Goal: Find specific page/section: Find specific page/section

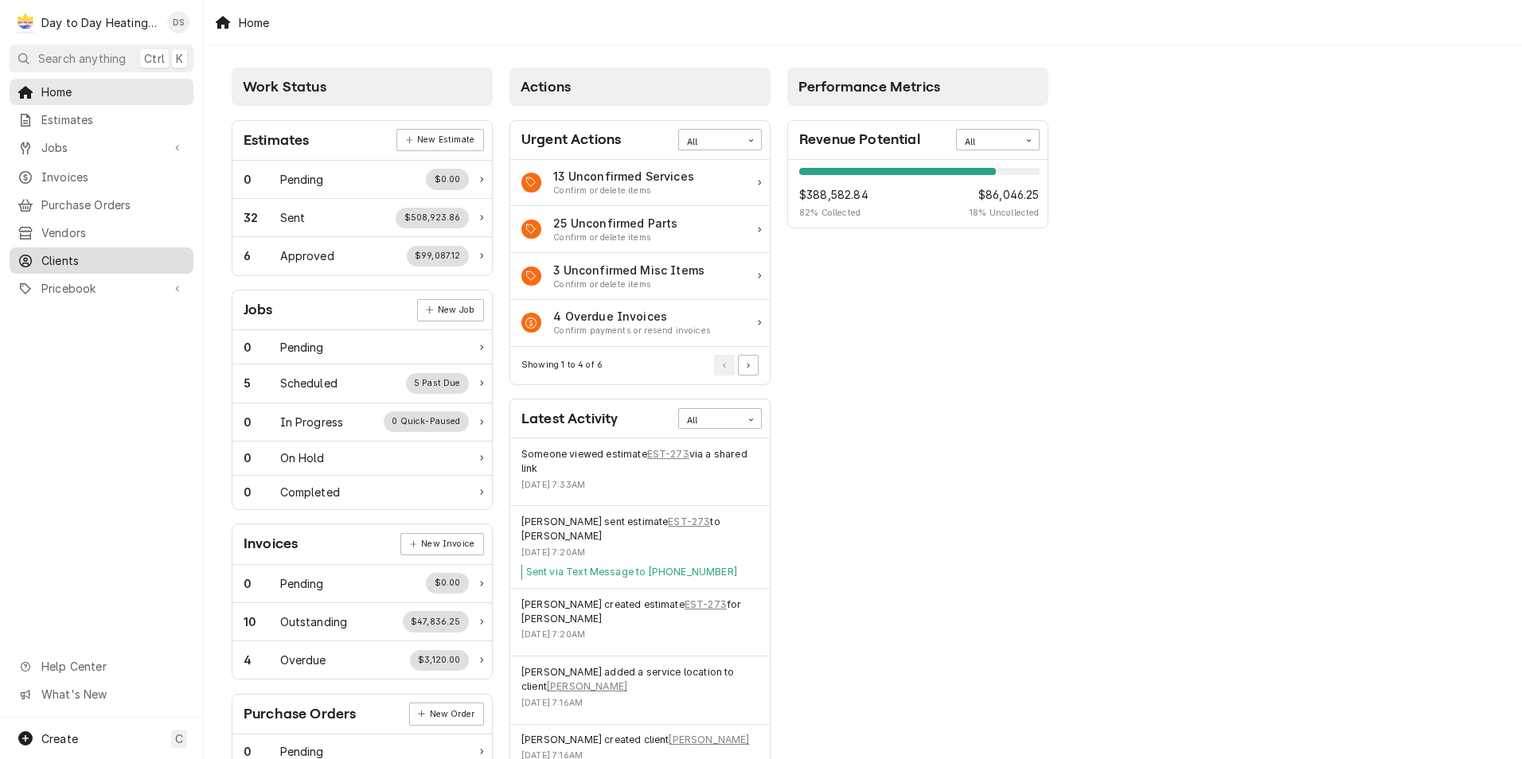
click at [70, 253] on span "Clients" at bounding box center [113, 260] width 144 height 17
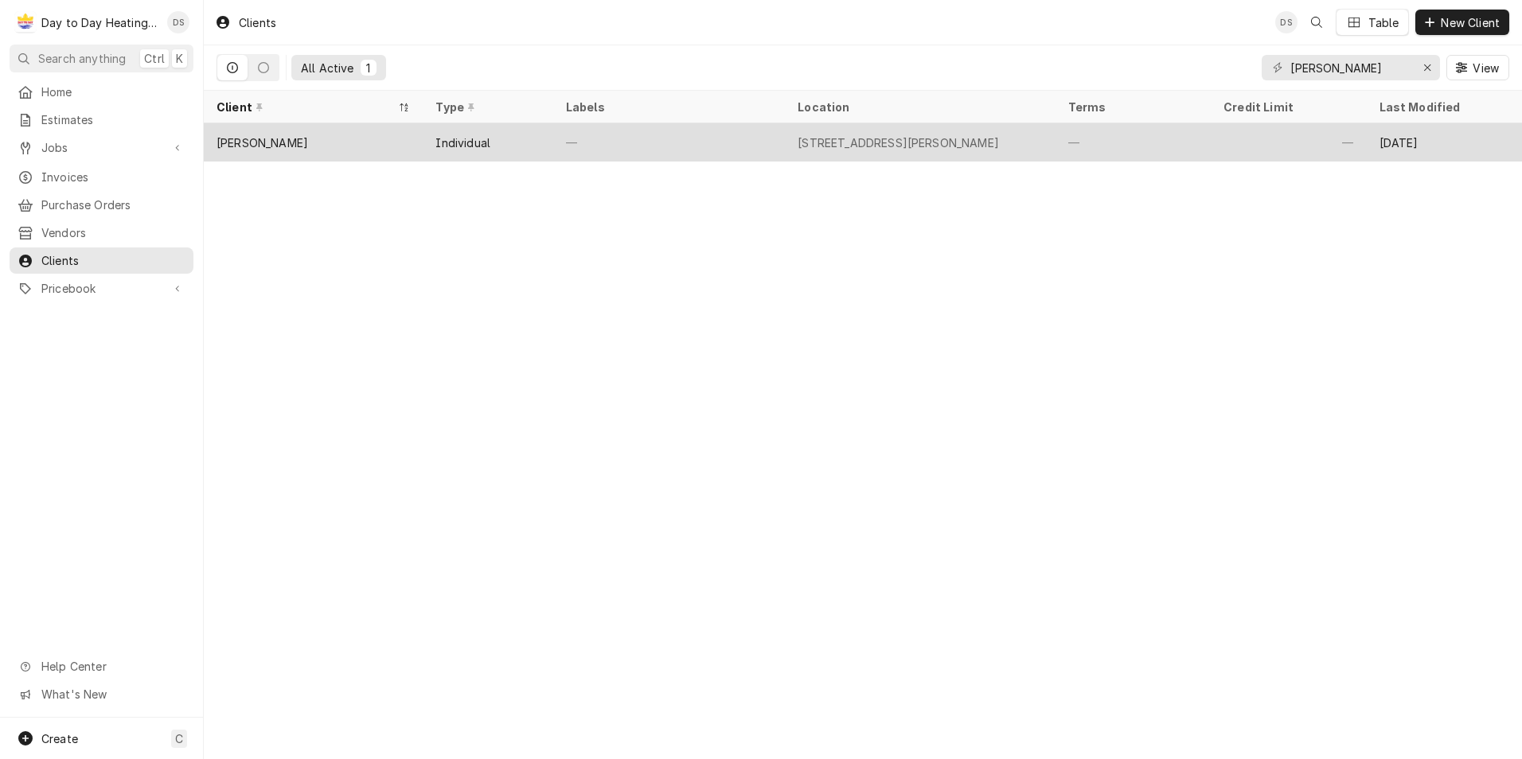
click at [346, 137] on div "[PERSON_NAME]" at bounding box center [313, 142] width 219 height 38
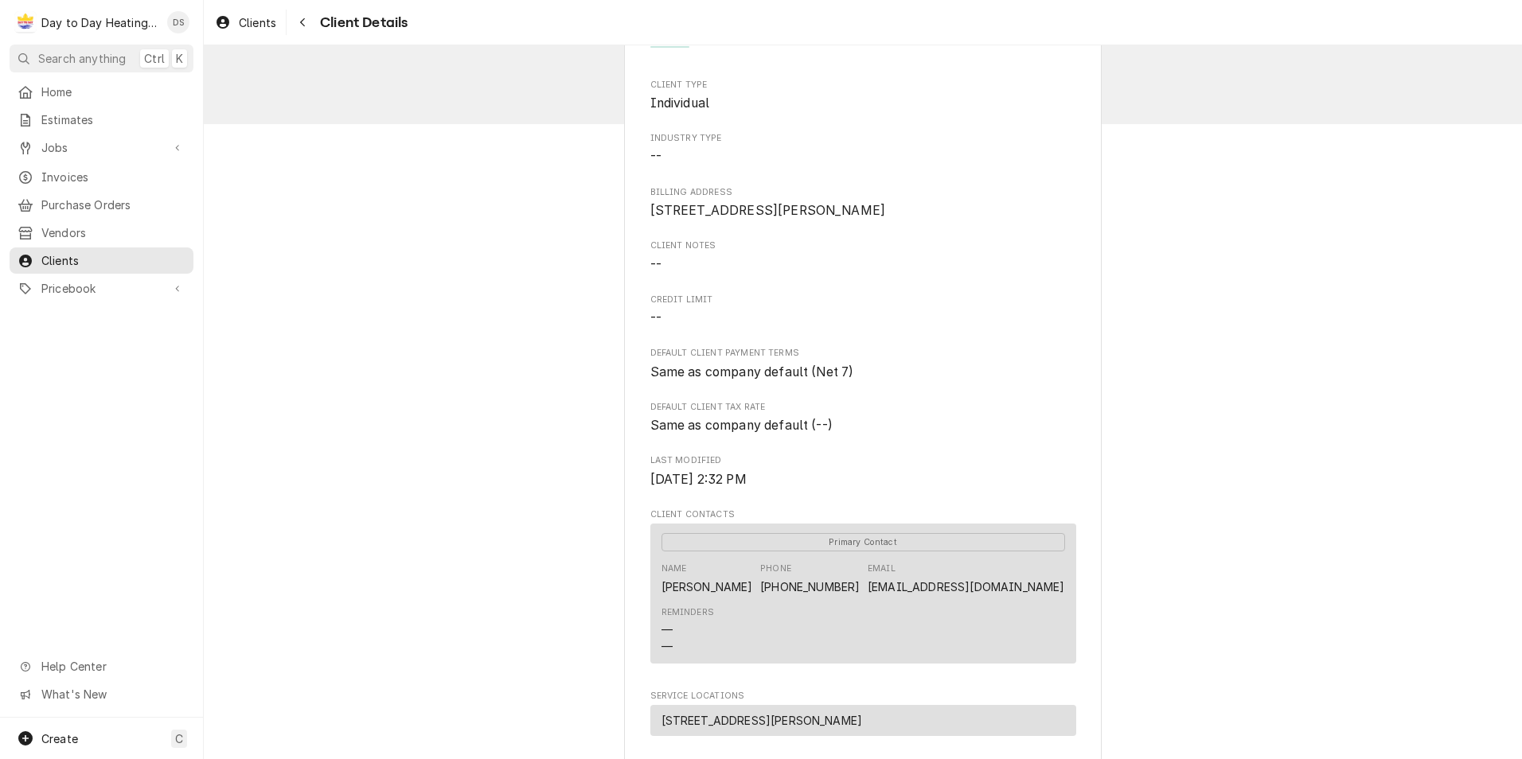
scroll to position [159, 0]
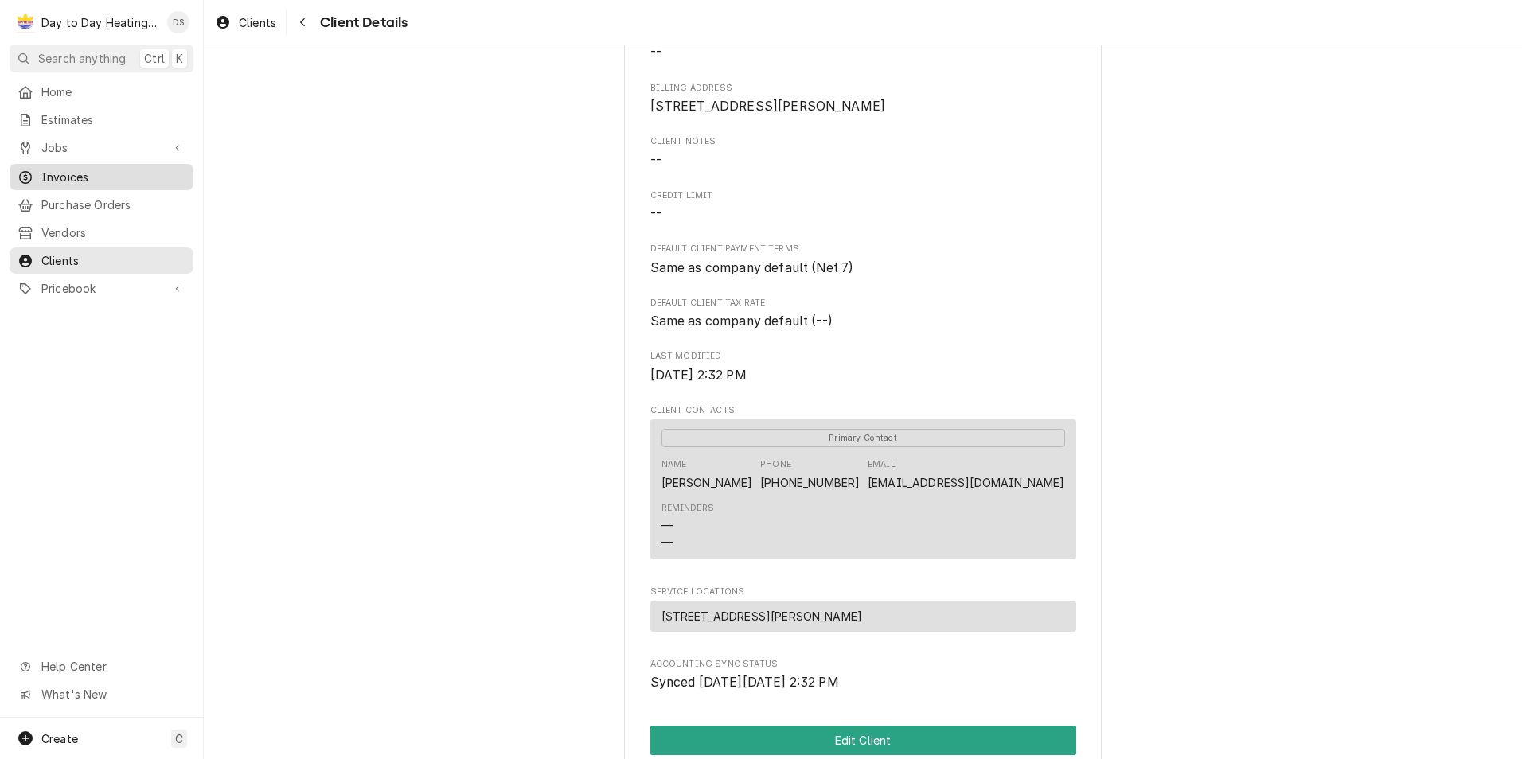
drag, startPoint x: 72, startPoint y: 165, endPoint x: 90, endPoint y: 166, distance: 17.6
click at [72, 169] on span "Invoices" at bounding box center [113, 177] width 144 height 17
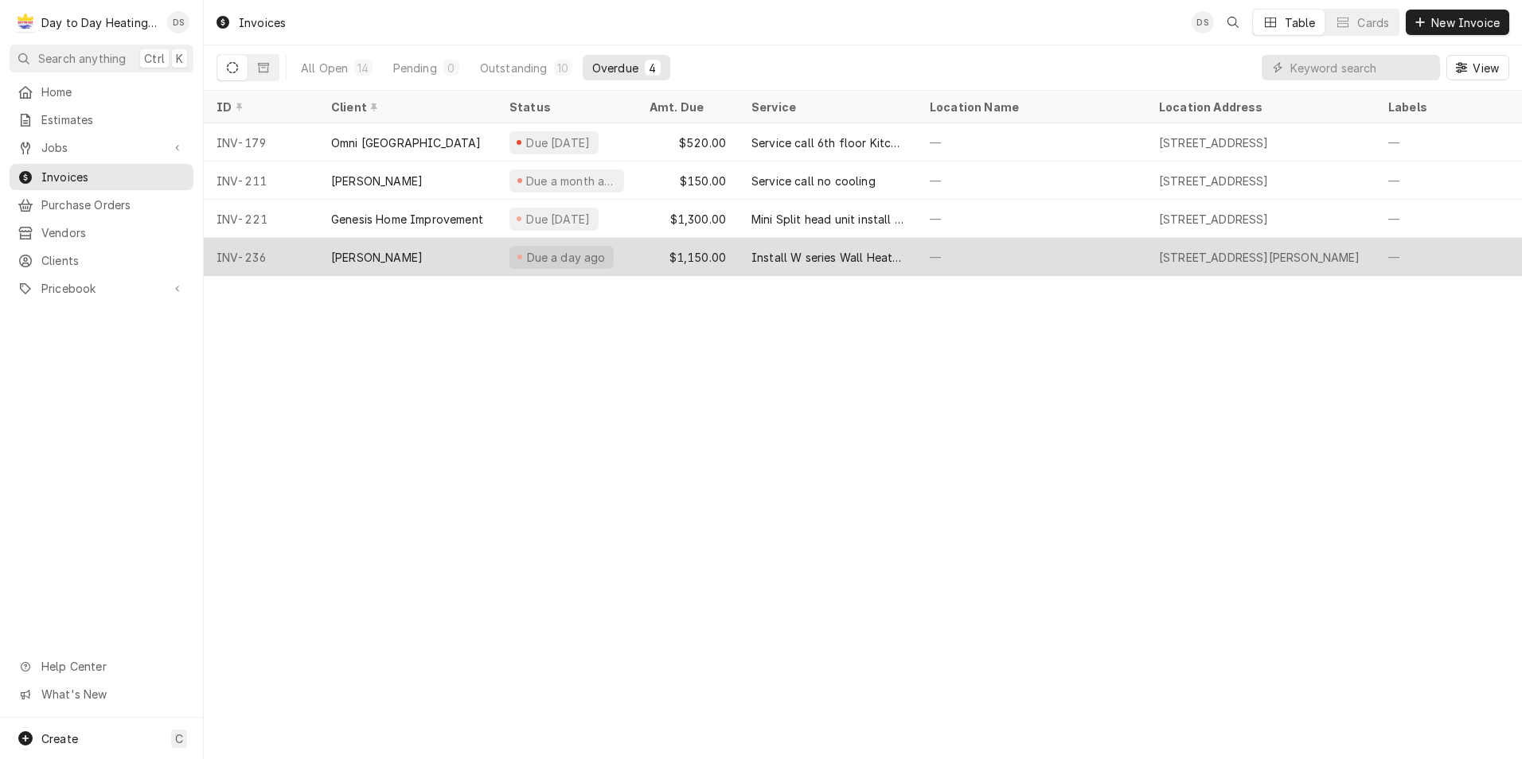
click at [708, 258] on div "$1,150.00" at bounding box center [688, 257] width 102 height 38
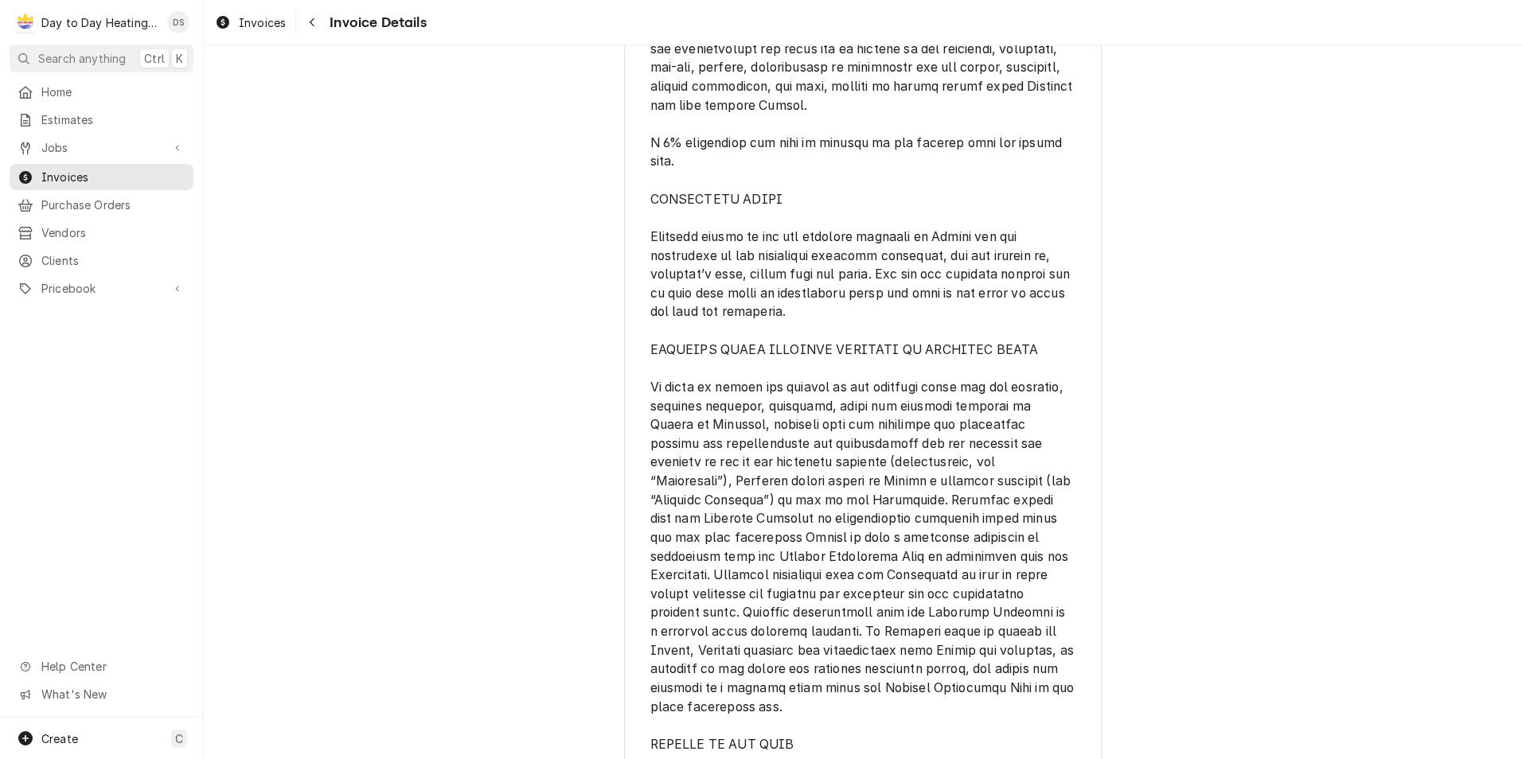
scroll to position [2149, 0]
